Goal: Transaction & Acquisition: Purchase product/service

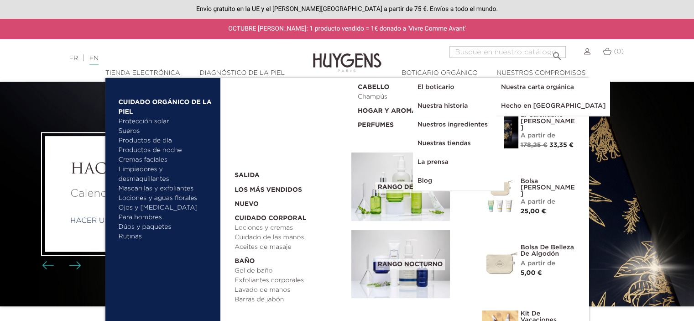
click at [226, 58] on div "FR | EN Francés Inglés" at bounding box center [173, 58] width 217 height 11
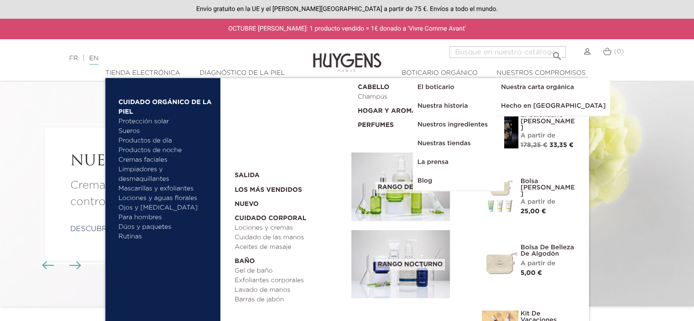
click at [238, 10] on font "Envío gratuito en la UE y el [PERSON_NAME][GEOGRAPHIC_DATA] a partir de 75 €. E…" at bounding box center [346, 8] width 301 height 7
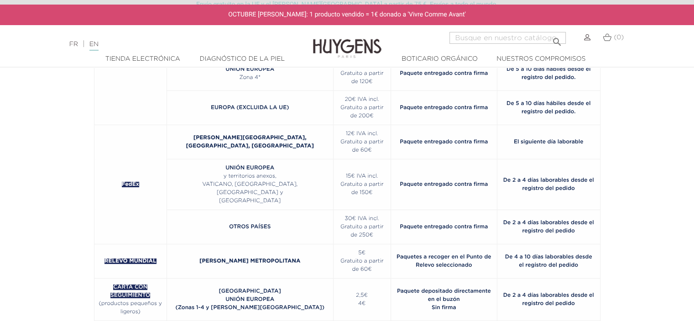
scroll to position [228, 0]
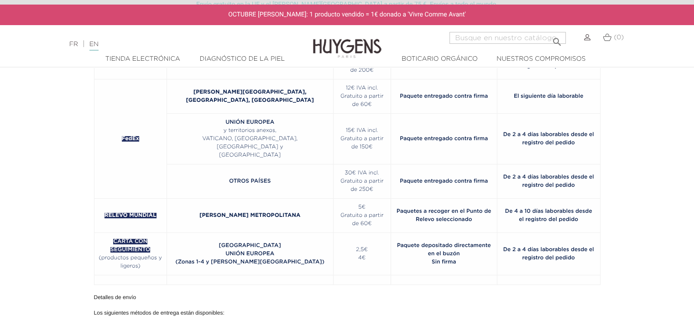
click at [252, 285] on div "SERVICIO DE ENTREGA LUGARES DE ENTREGA GASTOS DE ENVÍO DETALLES TIEMPO ESTIMADO…" at bounding box center [347, 314] width 520 height 848
click at [268, 257] on p "UNIÓN EUROPEA" at bounding box center [249, 253] width 157 height 8
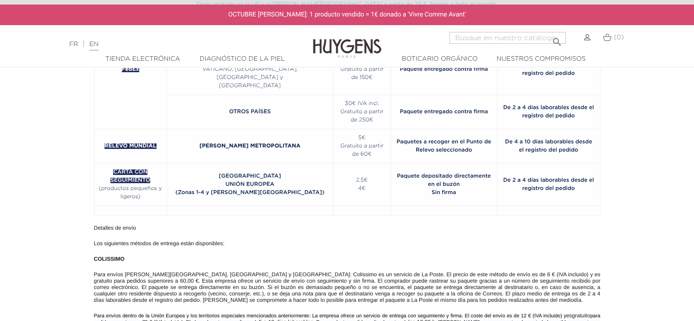
scroll to position [319, 0]
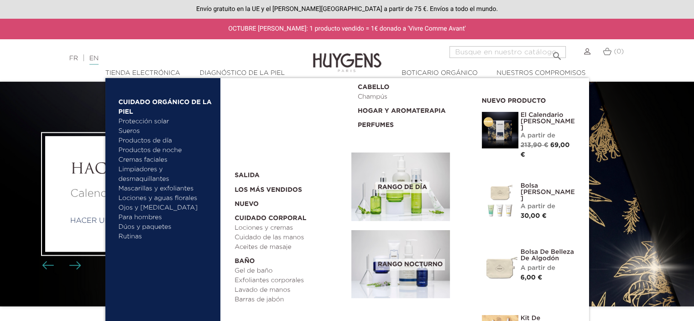
click at [137, 121] on font "Protección solar" at bounding box center [144, 121] width 51 height 6
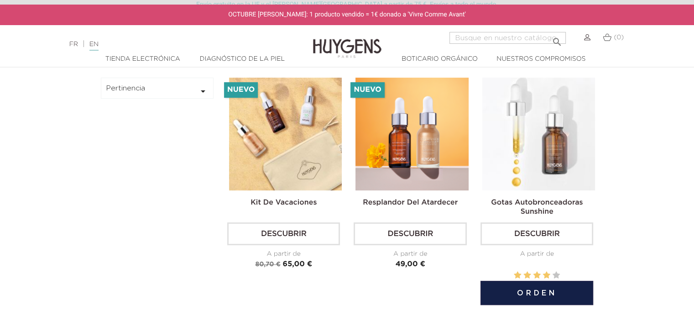
scroll to position [319, 0]
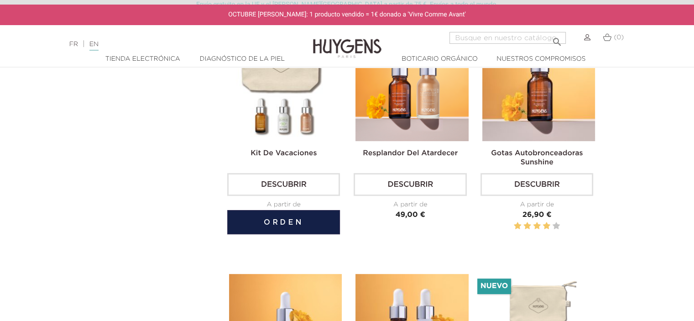
click at [297, 188] on link "Descubrir" at bounding box center [283, 184] width 113 height 23
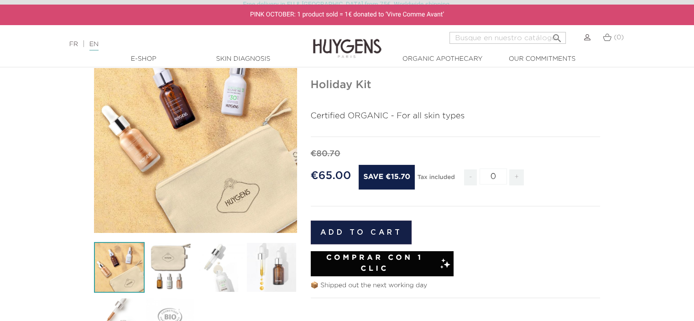
scroll to position [91, 0]
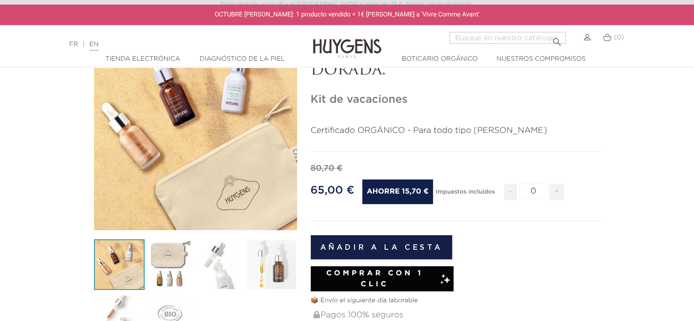
drag, startPoint x: 480, startPoint y: 195, endPoint x: 475, endPoint y: 195, distance: 5.0
click at [475, 195] on font "Impuestos incluidos" at bounding box center [464, 192] width 59 height 6
click at [494, 223] on form "80,70 € 65,00 €" at bounding box center [456, 263] width 290 height 202
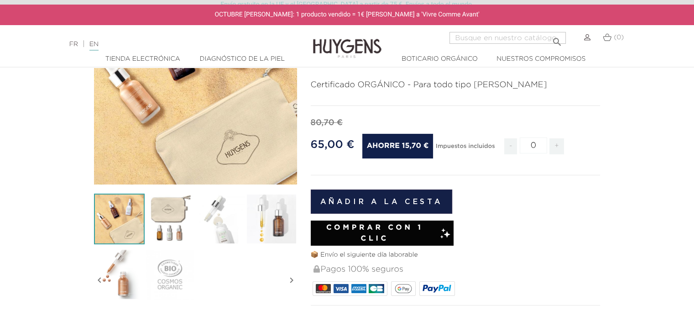
click at [410, 231] on font "Comprar con 1 clic" at bounding box center [374, 233] width 97 height 18
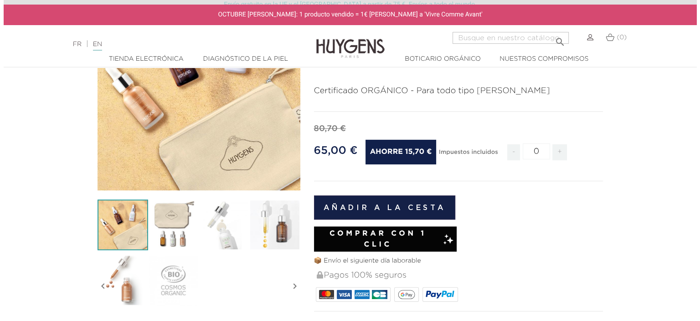
scroll to position [137, 0]
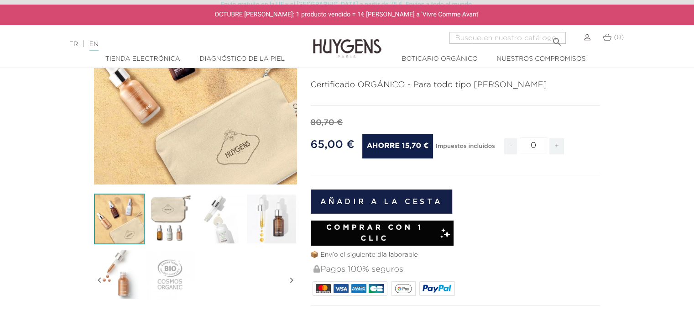
click at [558, 144] on span "+" at bounding box center [556, 146] width 15 height 16
click at [559, 145] on span "+" at bounding box center [556, 146] width 15 height 16
click at [558, 146] on font "+" at bounding box center [556, 145] width 5 height 7
type input "3"
click at [424, 202] on button "Añadir a la cesta" at bounding box center [382, 201] width 142 height 24
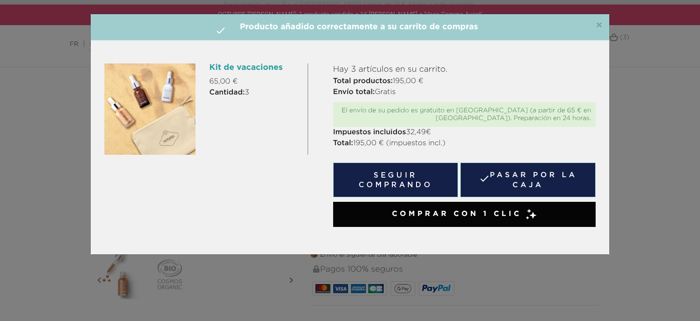
click at [537, 186] on link " Pasar por la caja" at bounding box center [528, 179] width 135 height 35
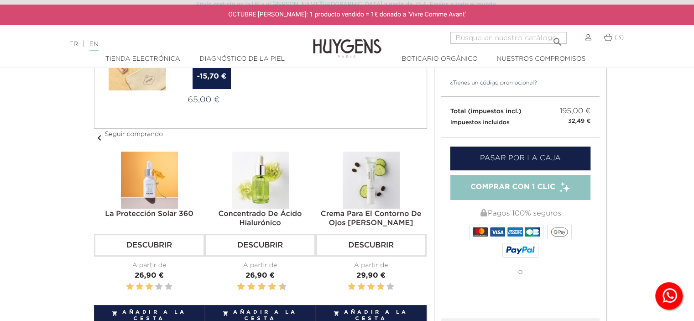
scroll to position [60, 0]
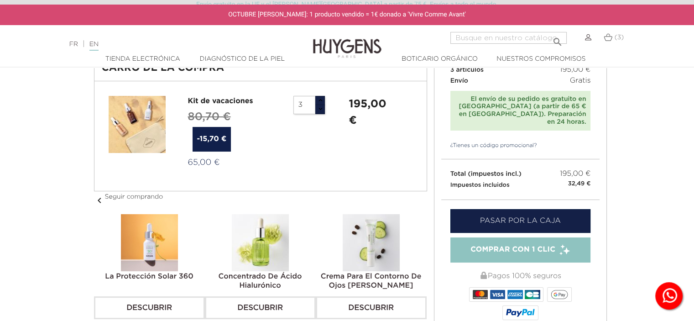
click at [506, 143] on font "¿Tienes un código promocional?" at bounding box center [493, 145] width 87 height 5
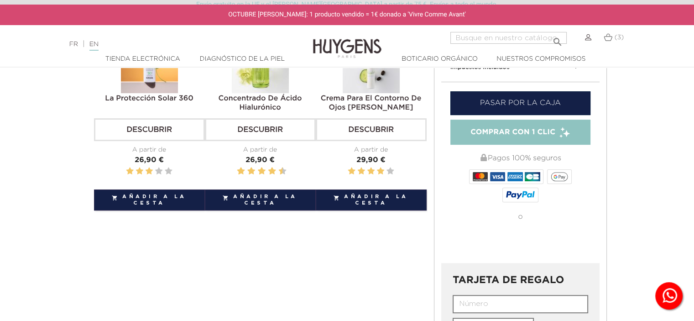
scroll to position [242, 0]
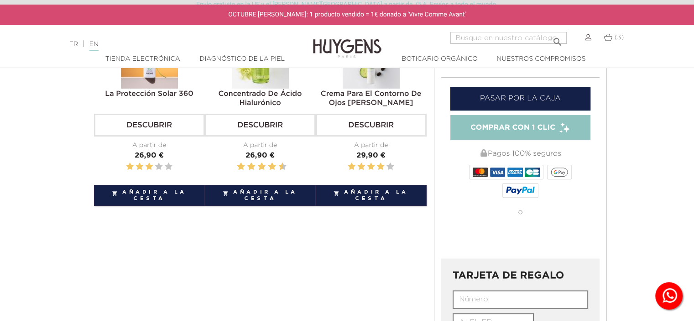
click at [520, 124] on font "Comprar con 1 clic" at bounding box center [512, 127] width 85 height 7
